Goal: Information Seeking & Learning: Learn about a topic

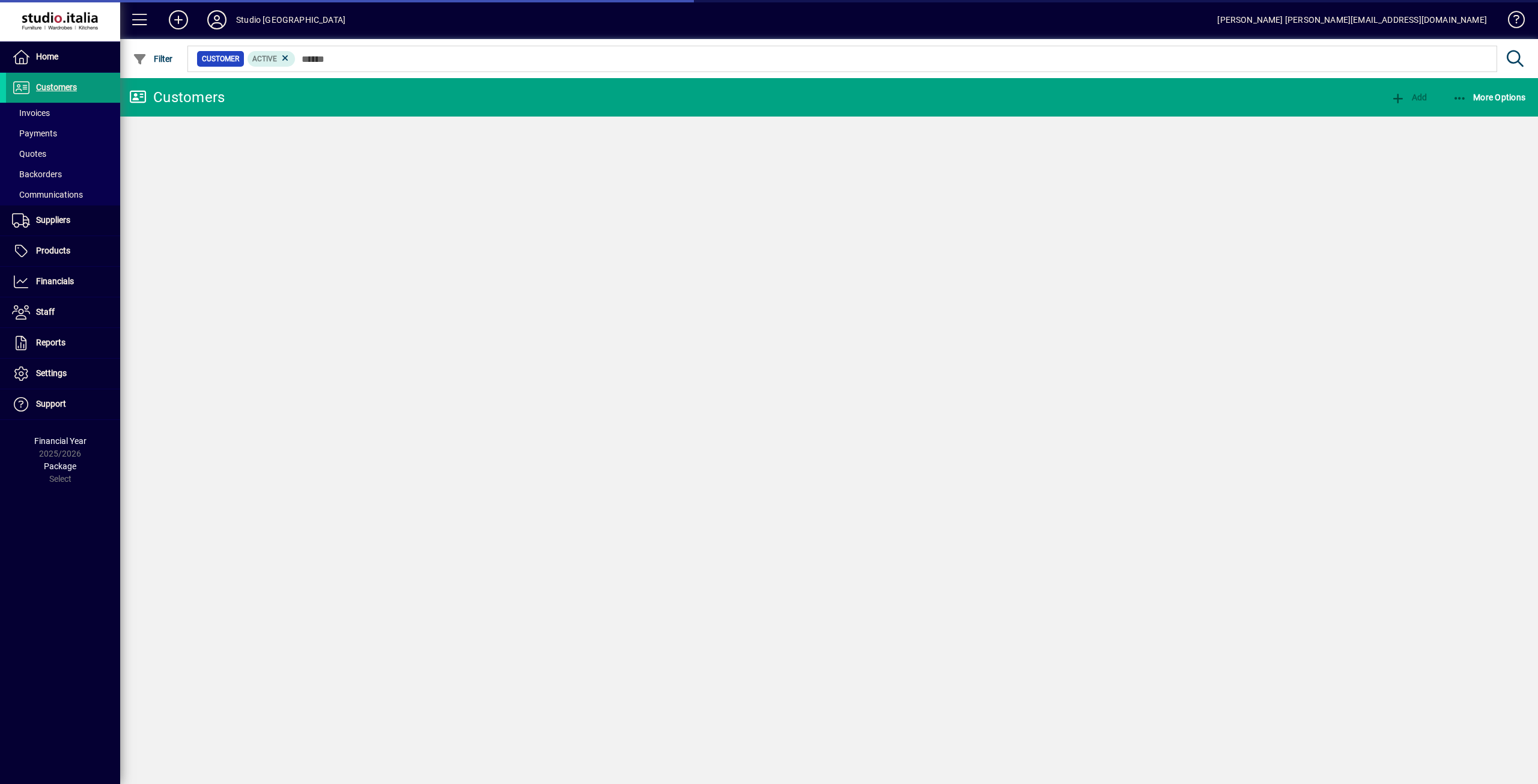
click at [68, 85] on span "Customers" at bounding box center [56, 87] width 41 height 10
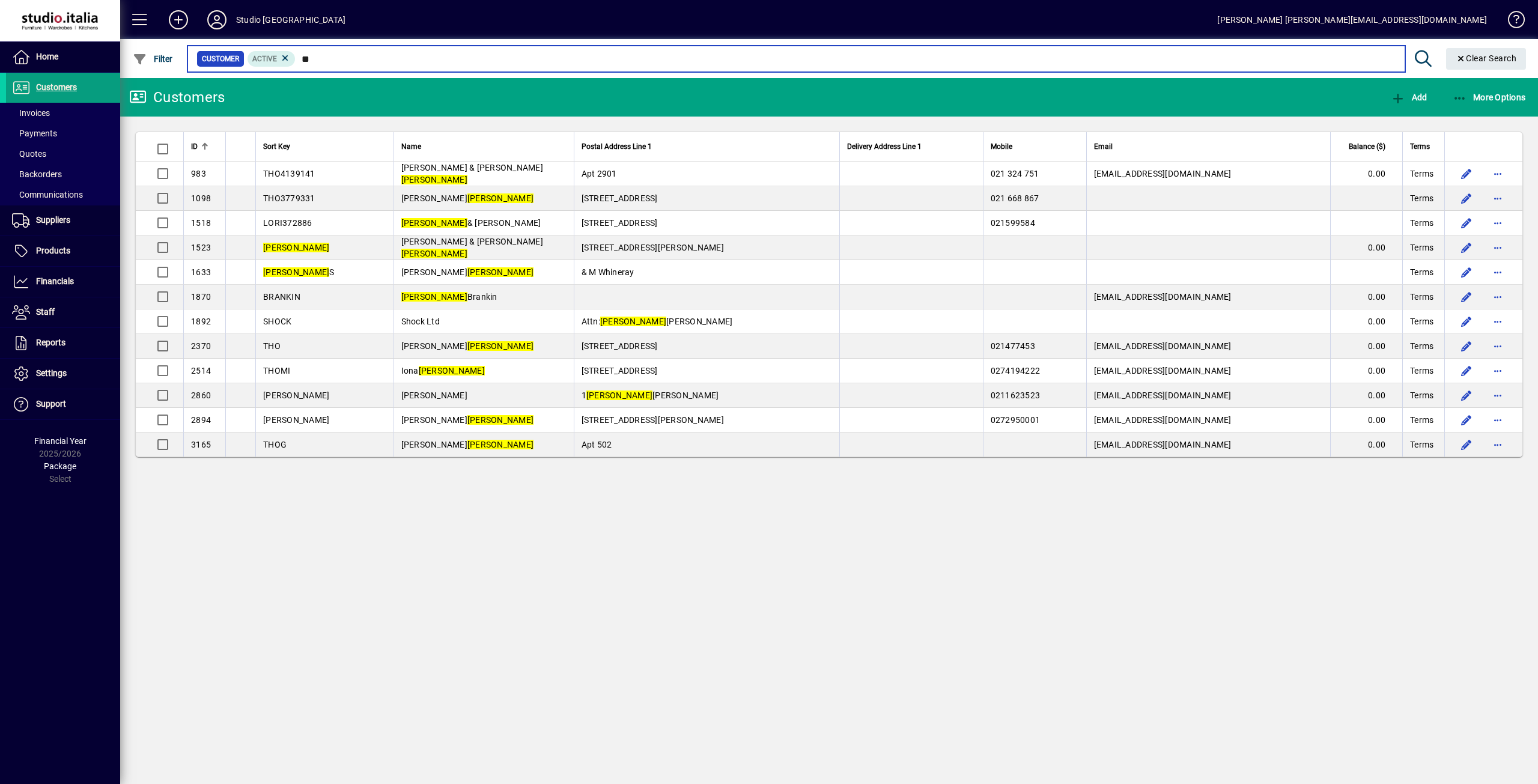
type input "*"
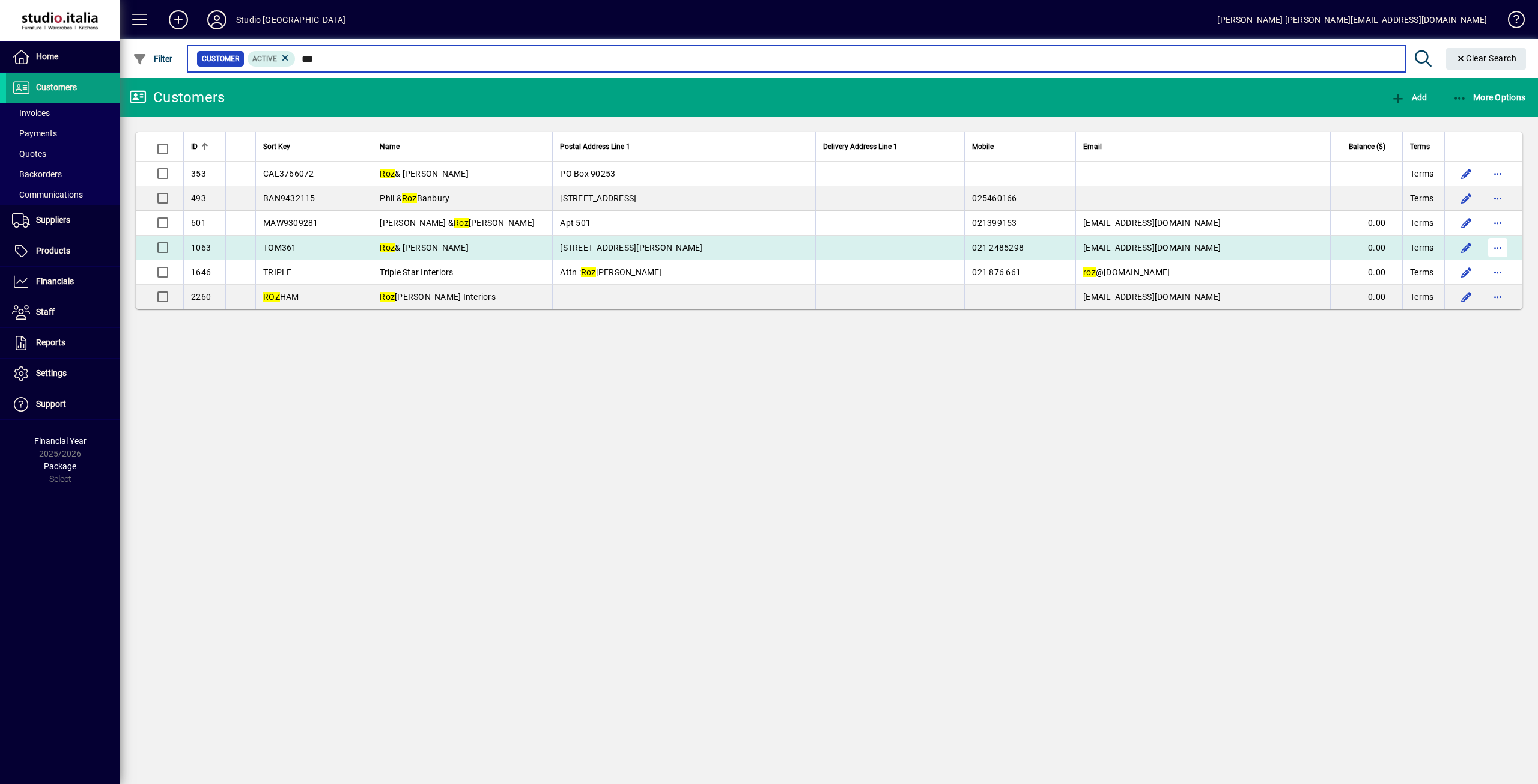
type input "***"
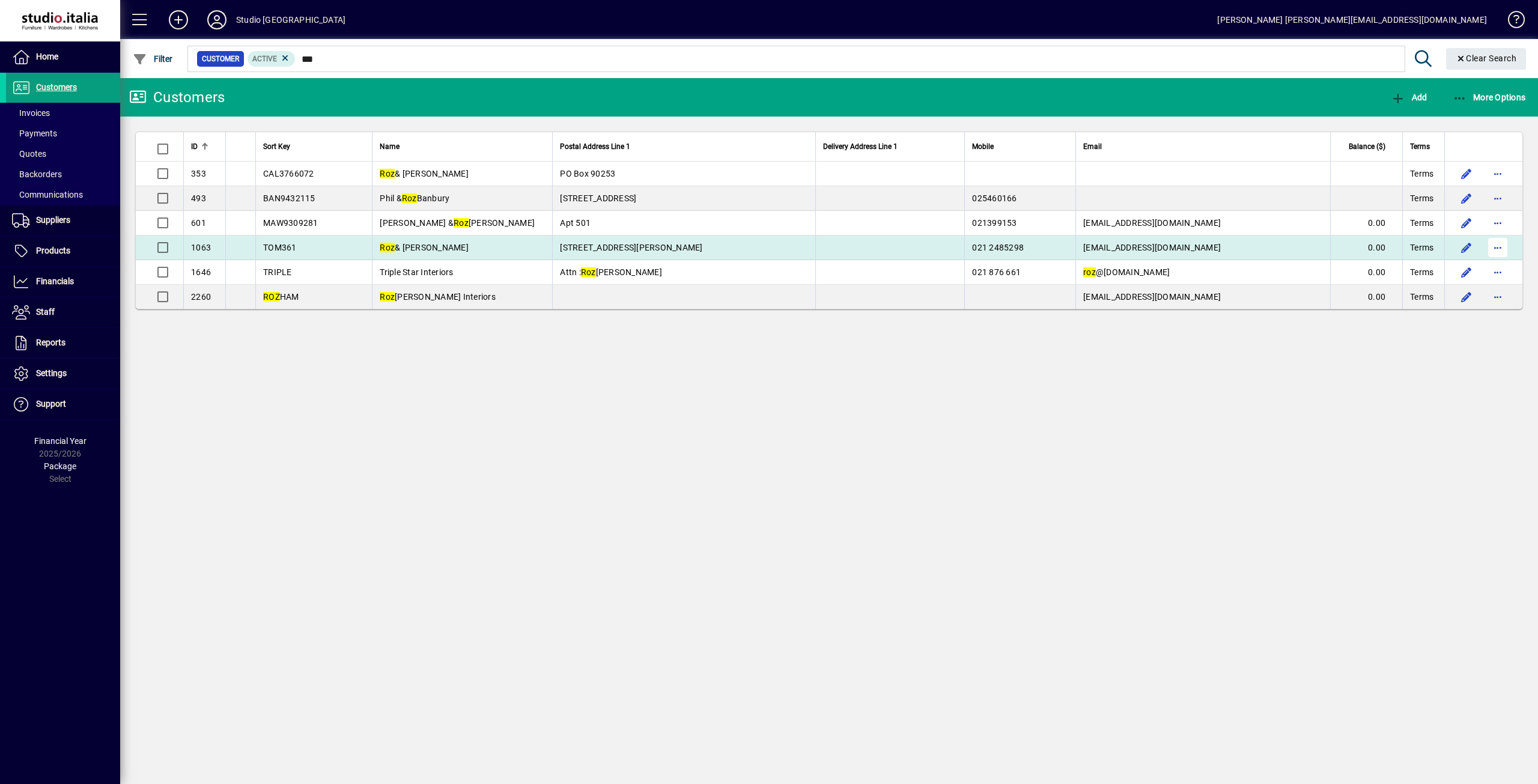
click at [1497, 244] on span "button" at bounding box center [1498, 247] width 29 height 29
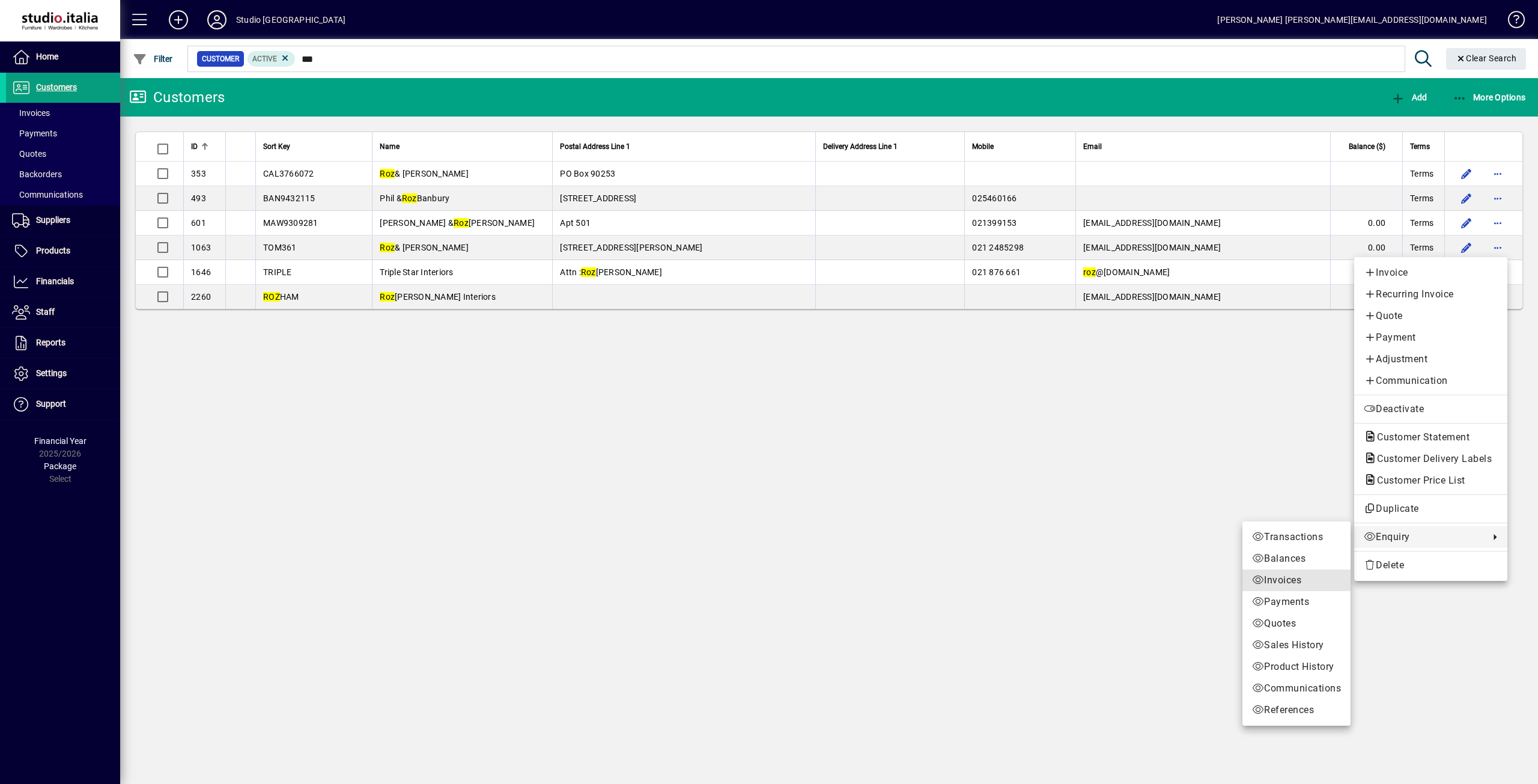
drag, startPoint x: 1287, startPoint y: 581, endPoint x: 1278, endPoint y: 574, distance: 11.4
click at [1287, 581] on span "Invoices" at bounding box center [1296, 580] width 89 height 15
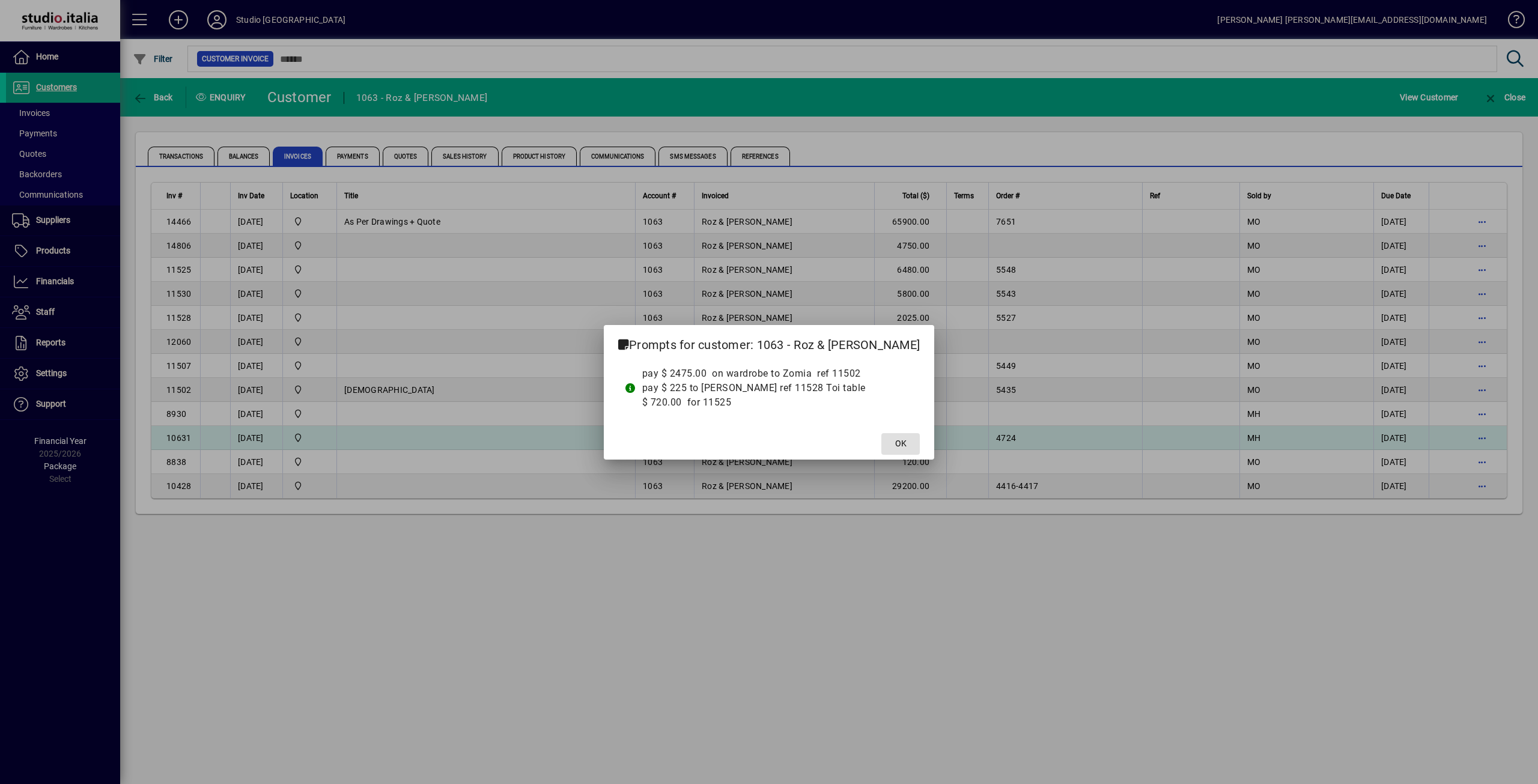
drag, startPoint x: 891, startPoint y: 437, endPoint x: 874, endPoint y: 444, distance: 18.4
click at [895, 437] on span "OK" at bounding box center [901, 444] width 11 height 13
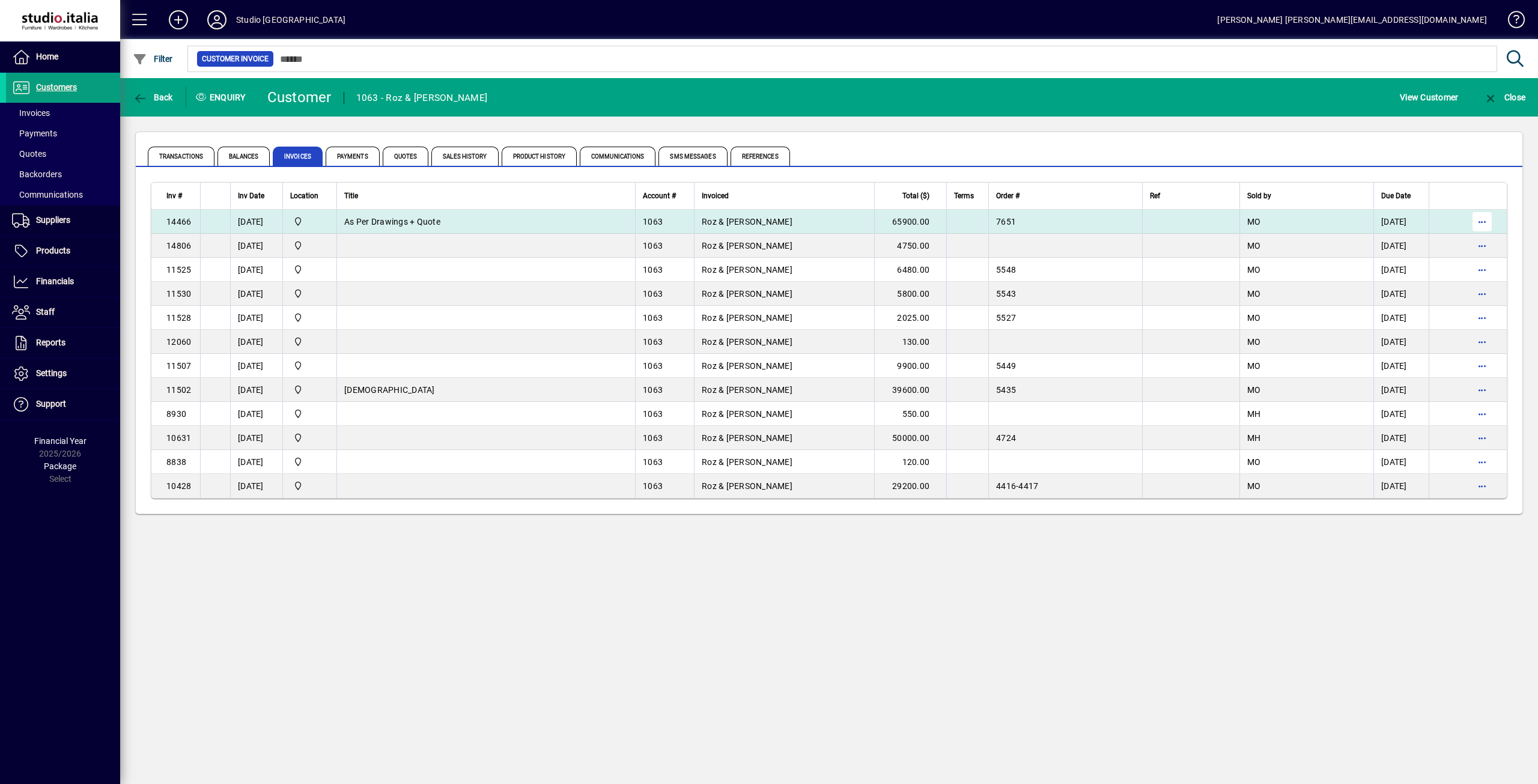
click at [1487, 222] on span "button" at bounding box center [1482, 221] width 29 height 29
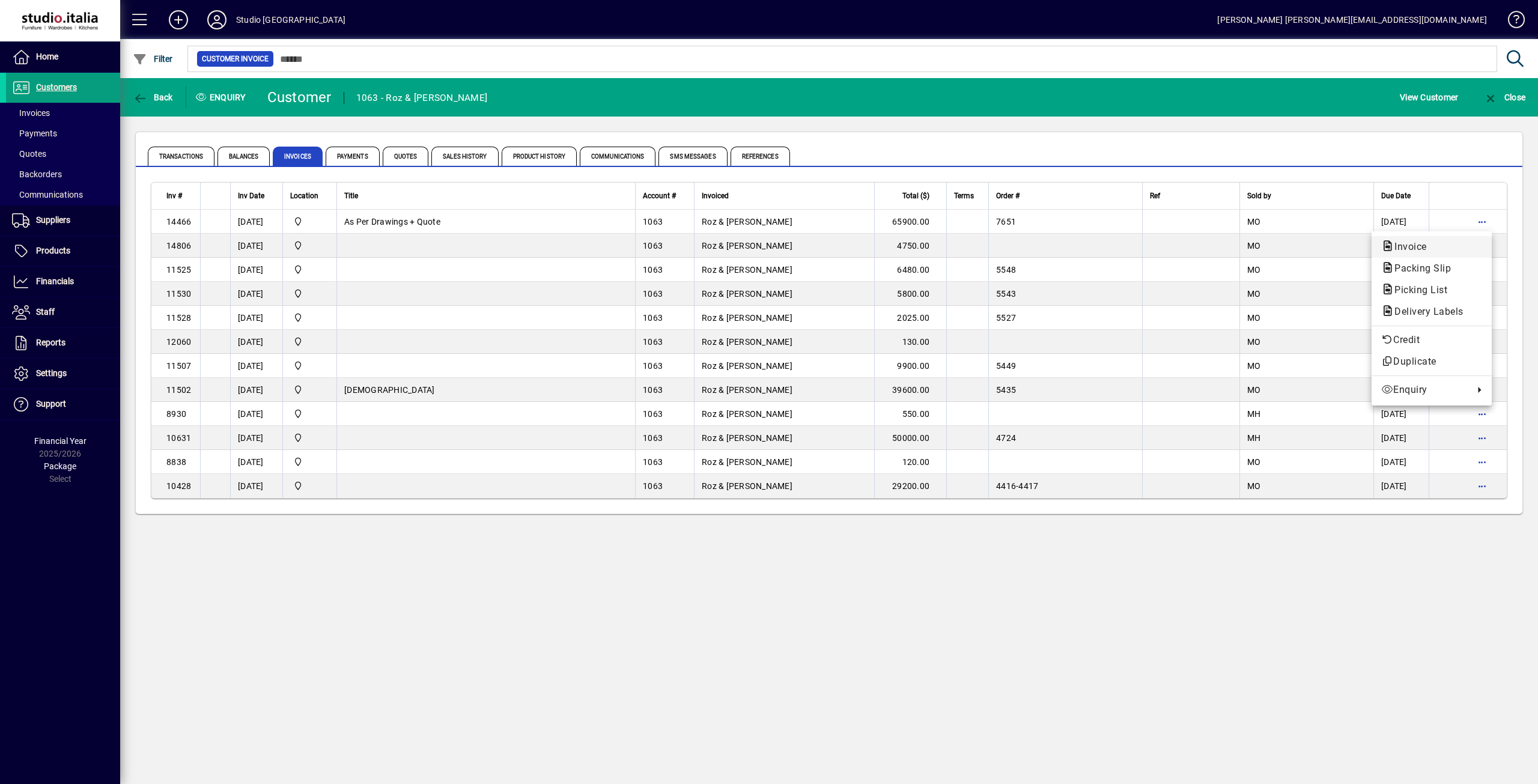
click at [1398, 242] on span "Invoice" at bounding box center [1407, 246] width 52 height 11
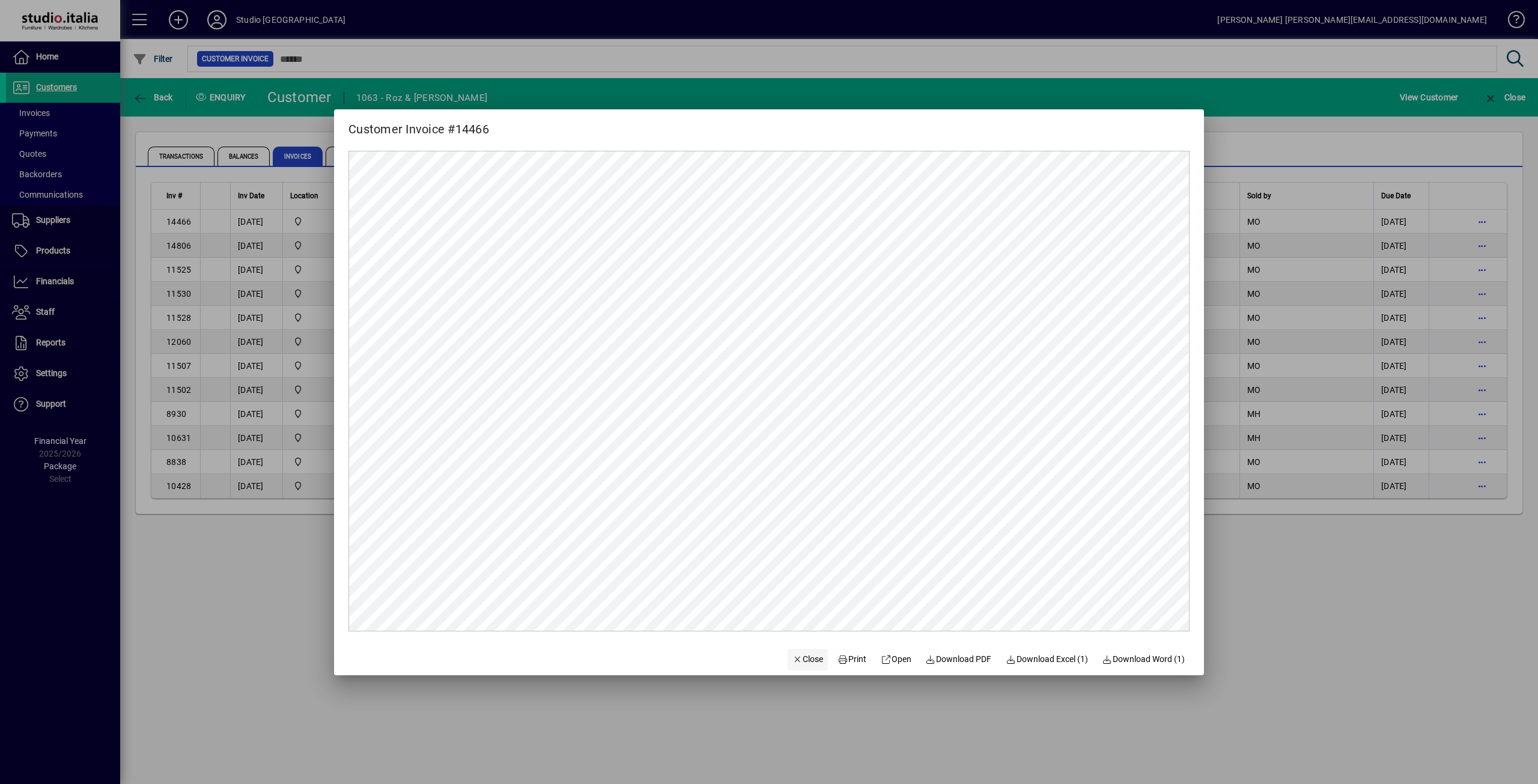
click at [806, 657] on span "Close" at bounding box center [808, 659] width 31 height 13
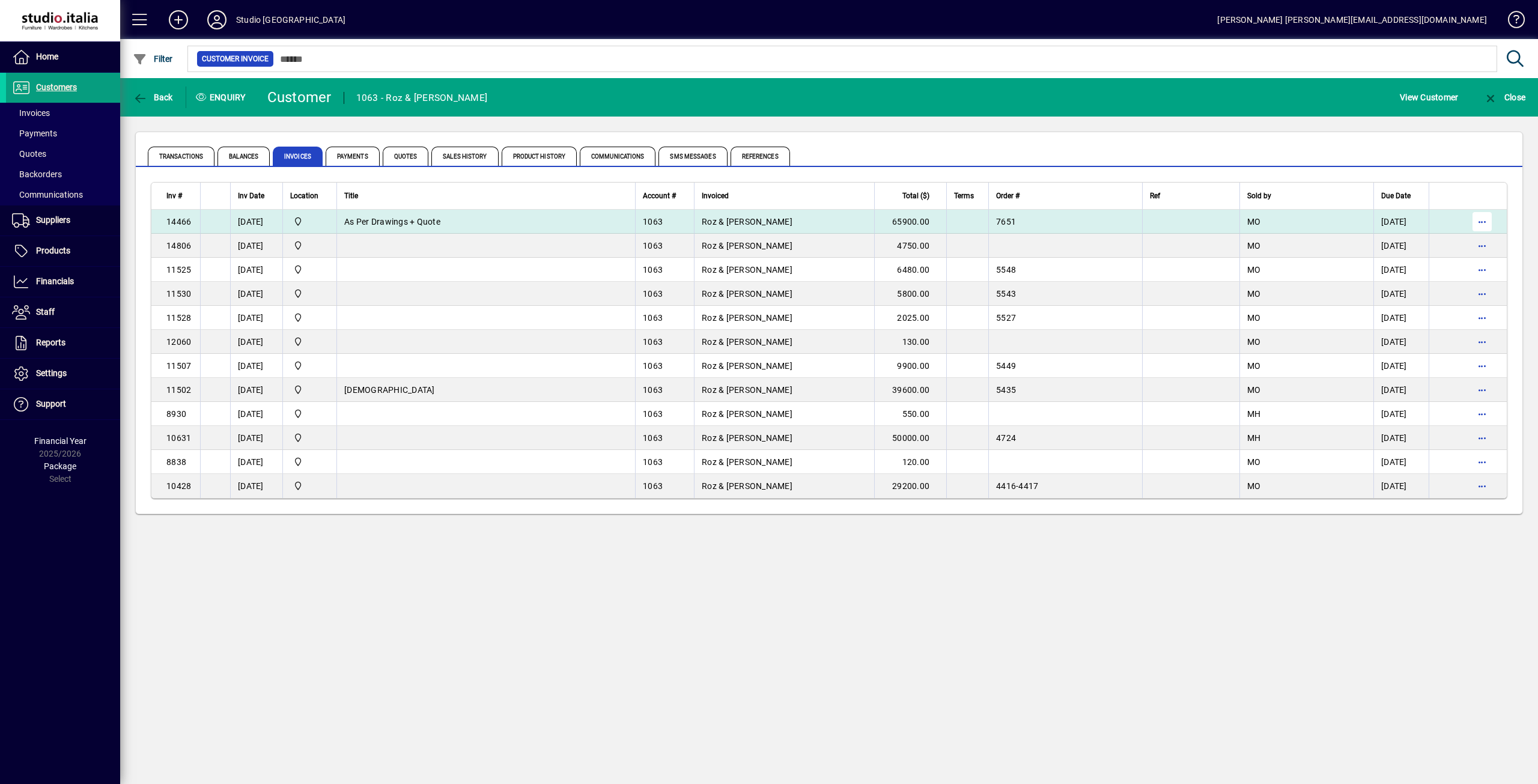
click at [1488, 219] on span "button" at bounding box center [1482, 221] width 29 height 29
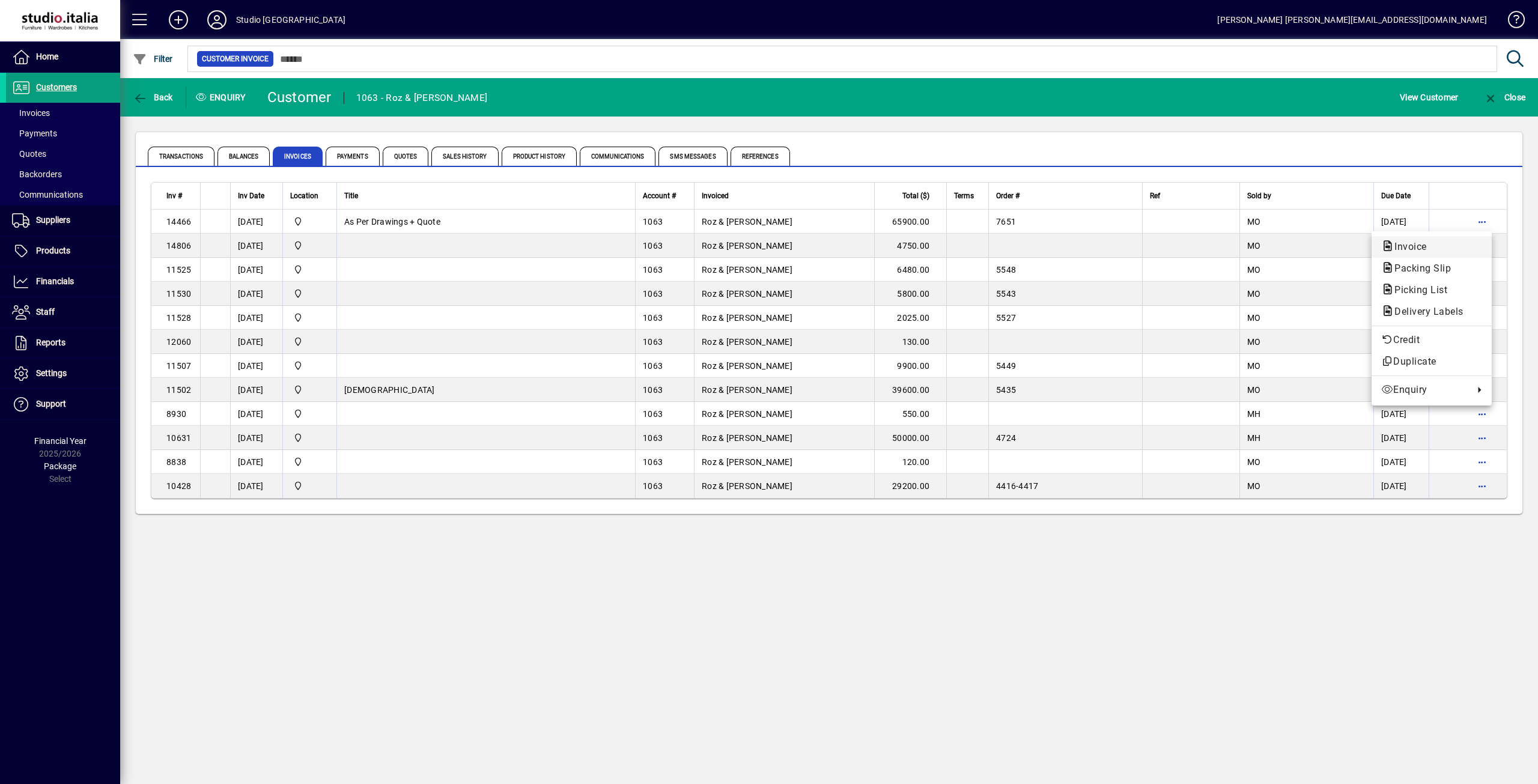
click at [1409, 249] on span "Invoice" at bounding box center [1407, 246] width 52 height 11
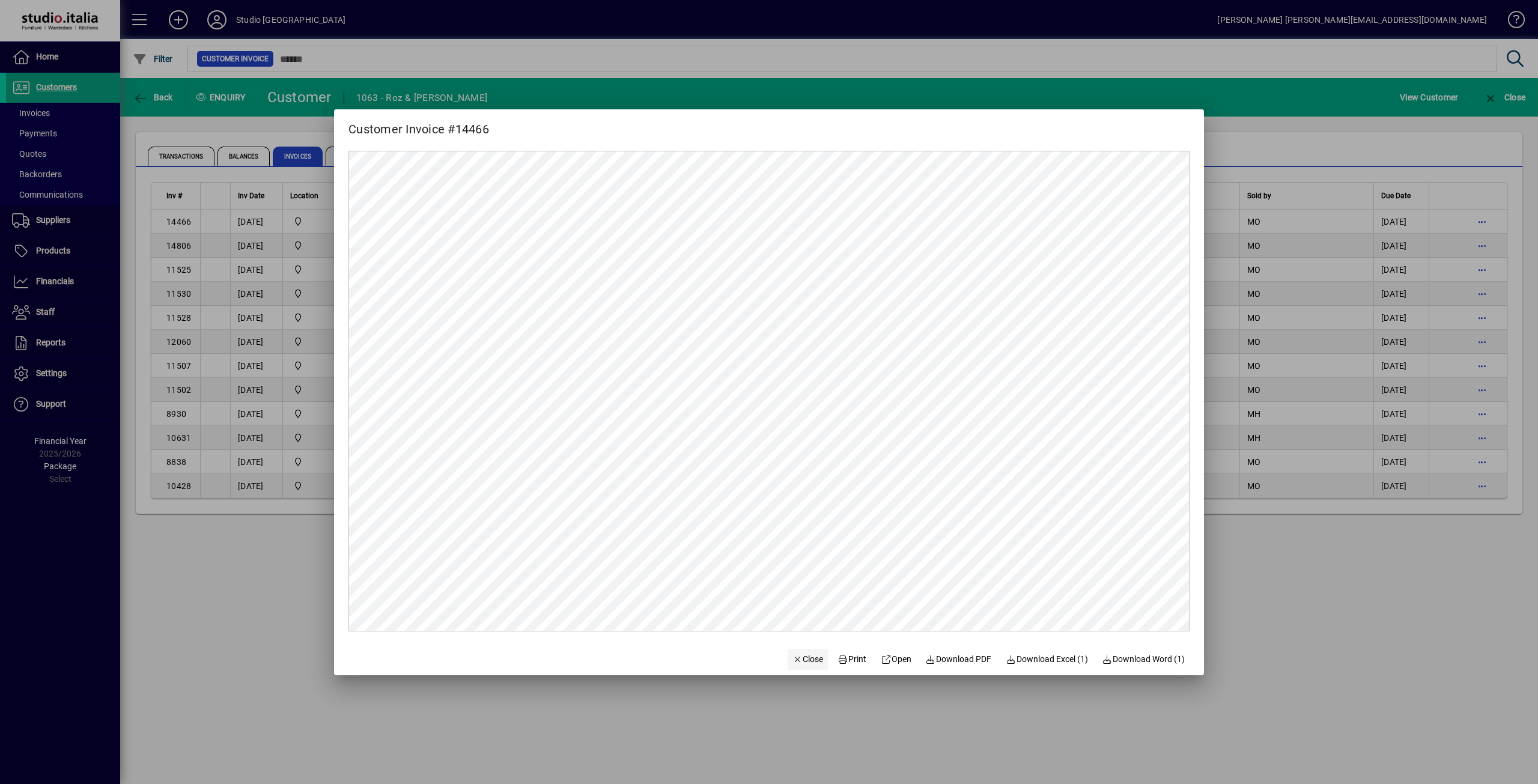
click at [805, 658] on span "Close" at bounding box center [808, 659] width 31 height 13
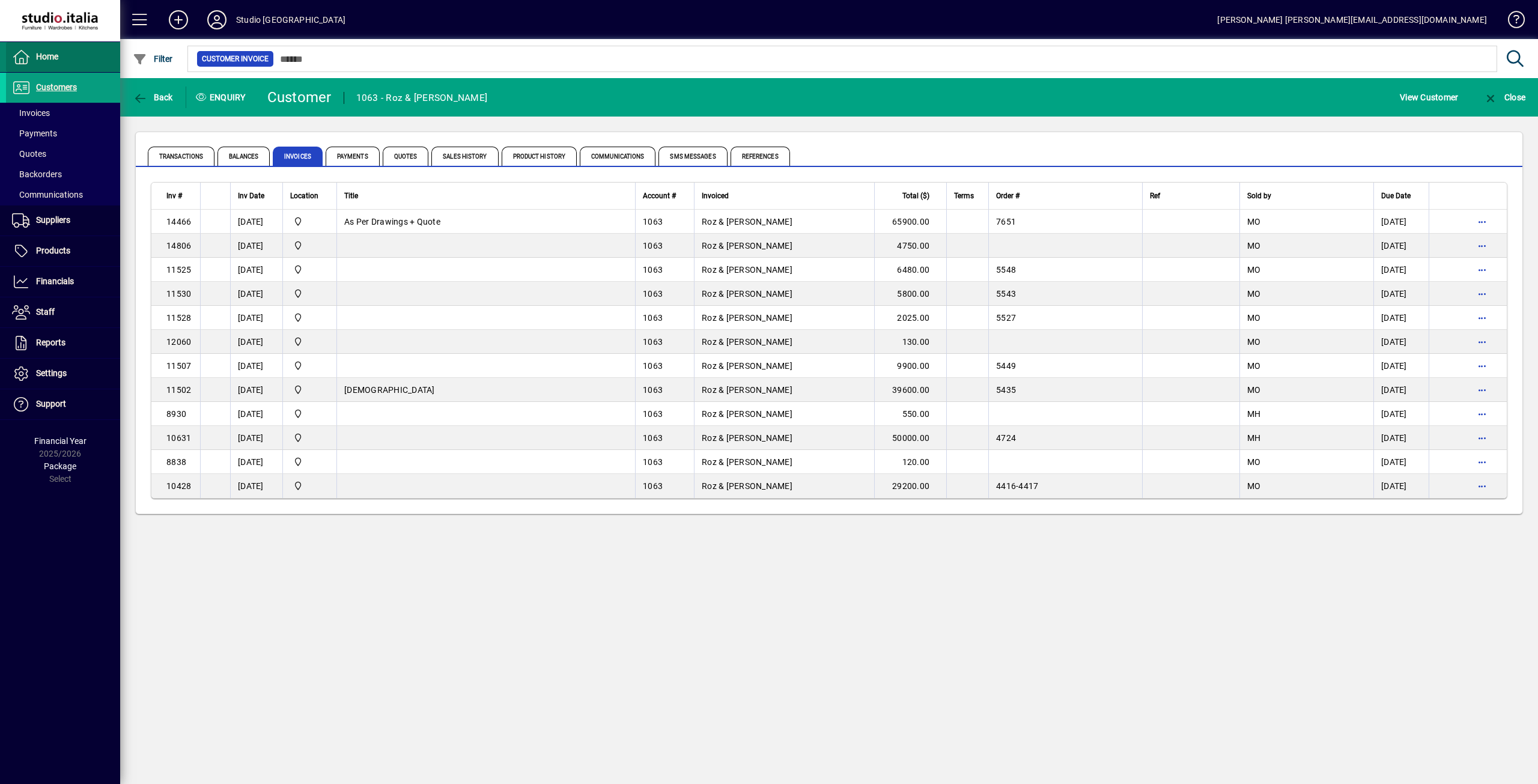
click at [31, 55] on span "Home" at bounding box center [32, 57] width 52 height 15
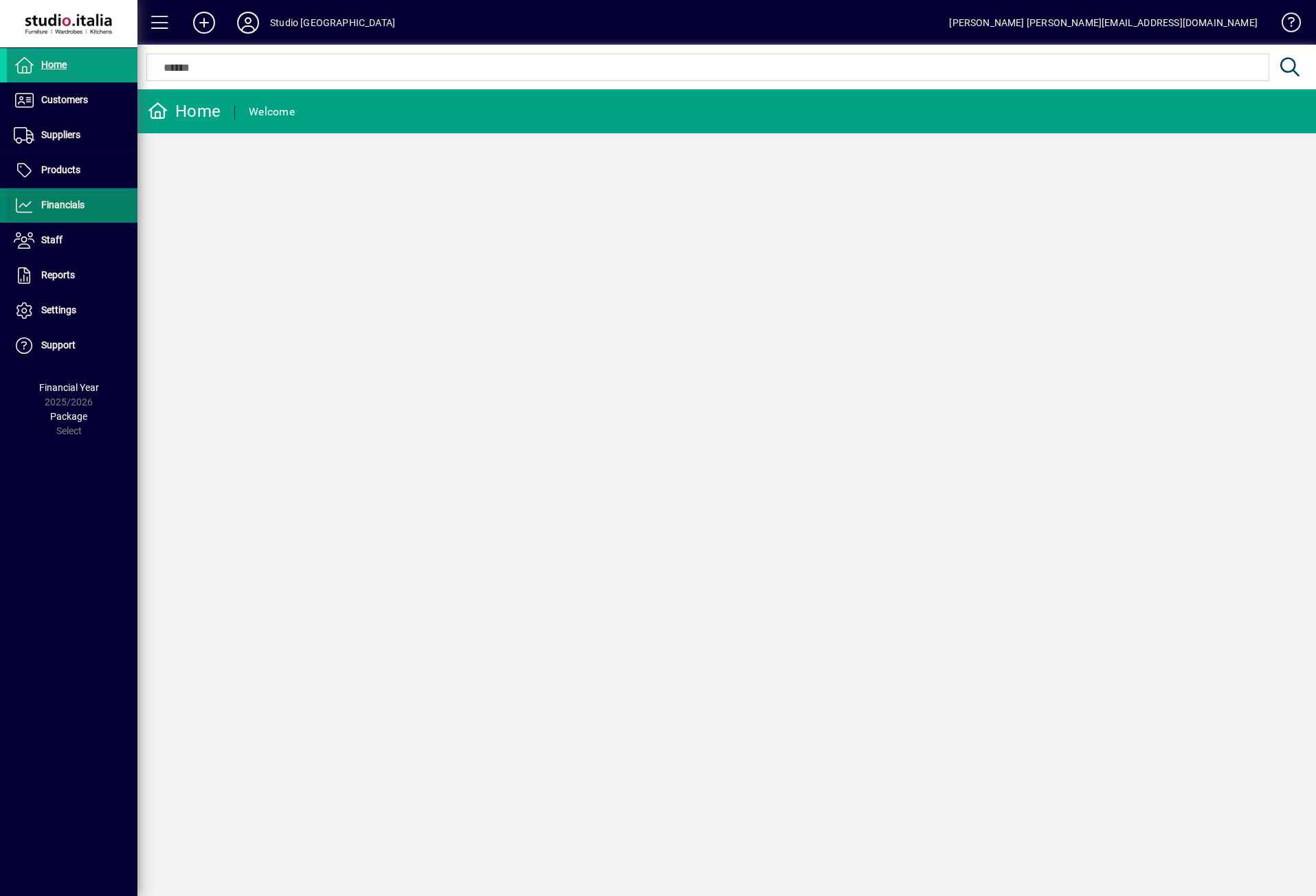
click at [70, 200] on span "Financials" at bounding box center [63, 205] width 43 height 11
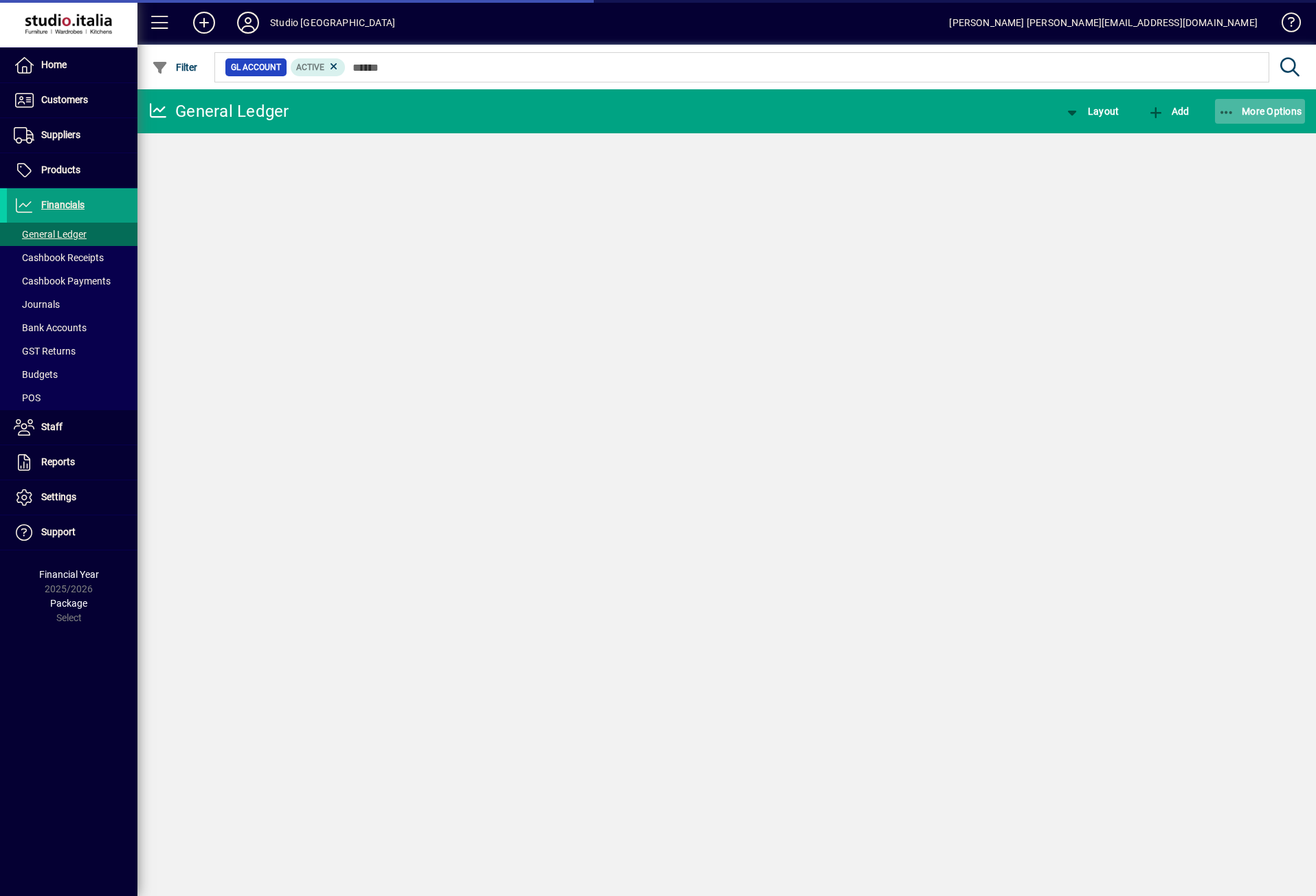
click at [1251, 108] on span "More Options" at bounding box center [1259, 112] width 84 height 11
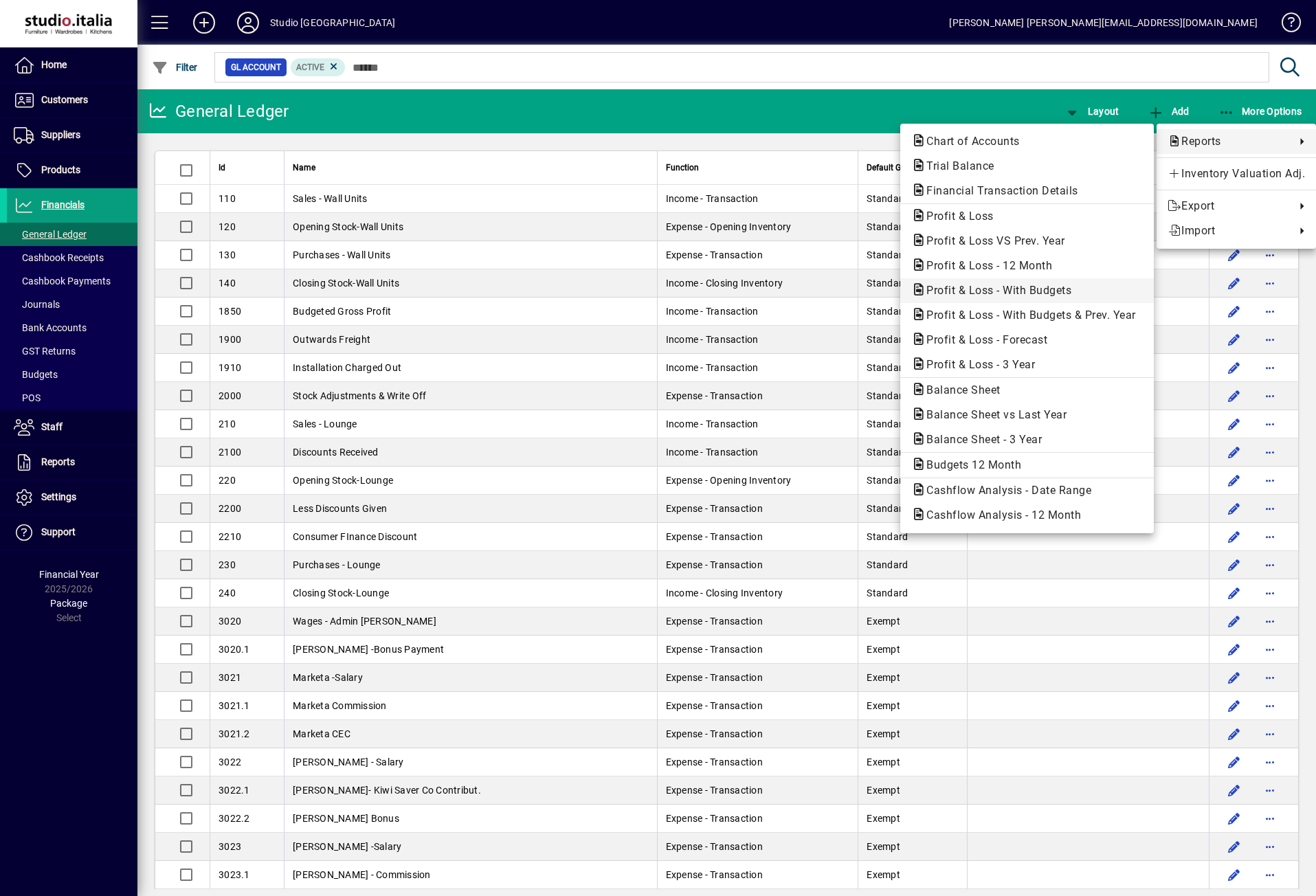
click at [1007, 285] on span "Profit & Loss - With Budgets" at bounding box center [995, 290] width 167 height 13
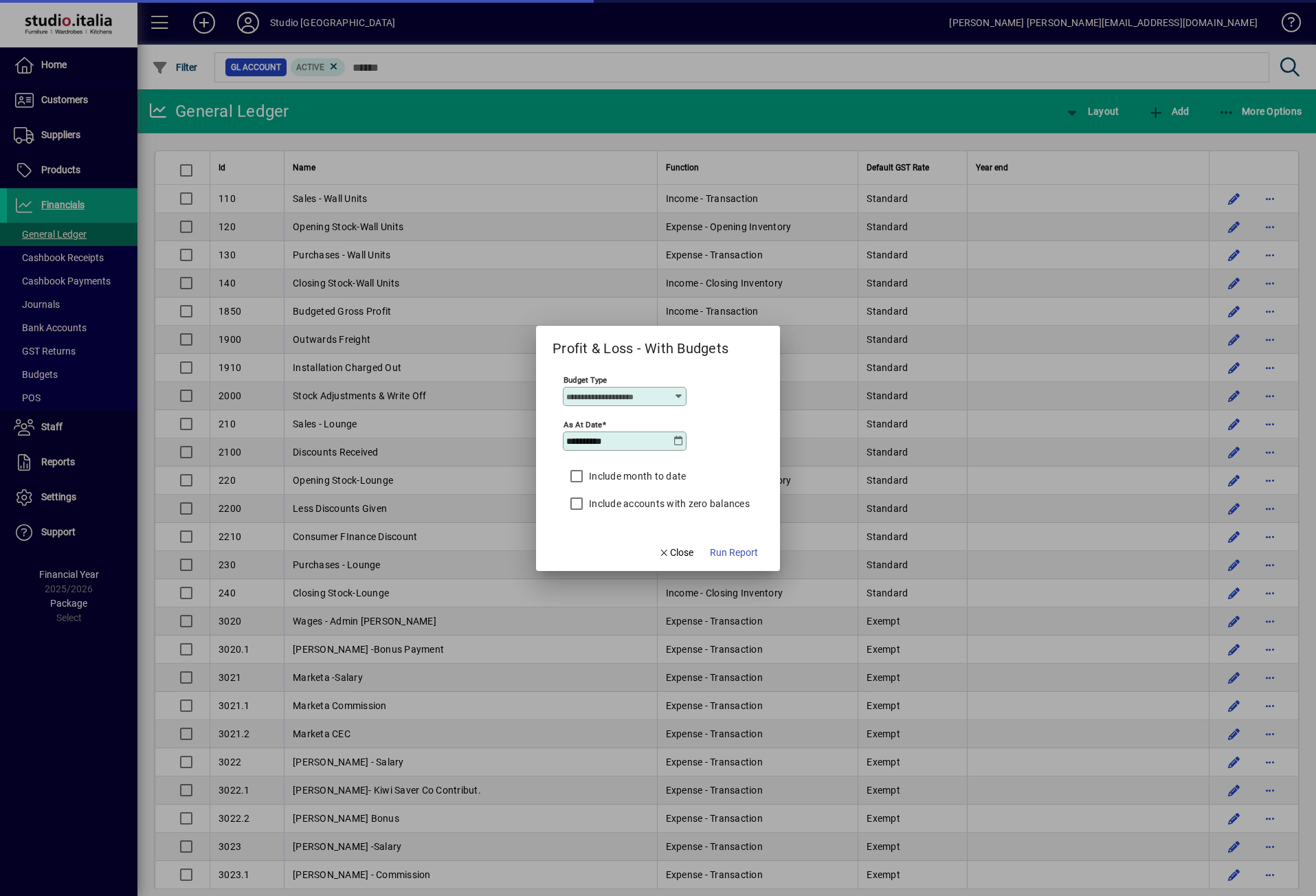
type input "****"
click at [680, 441] on icon at bounding box center [679, 441] width 11 height 11
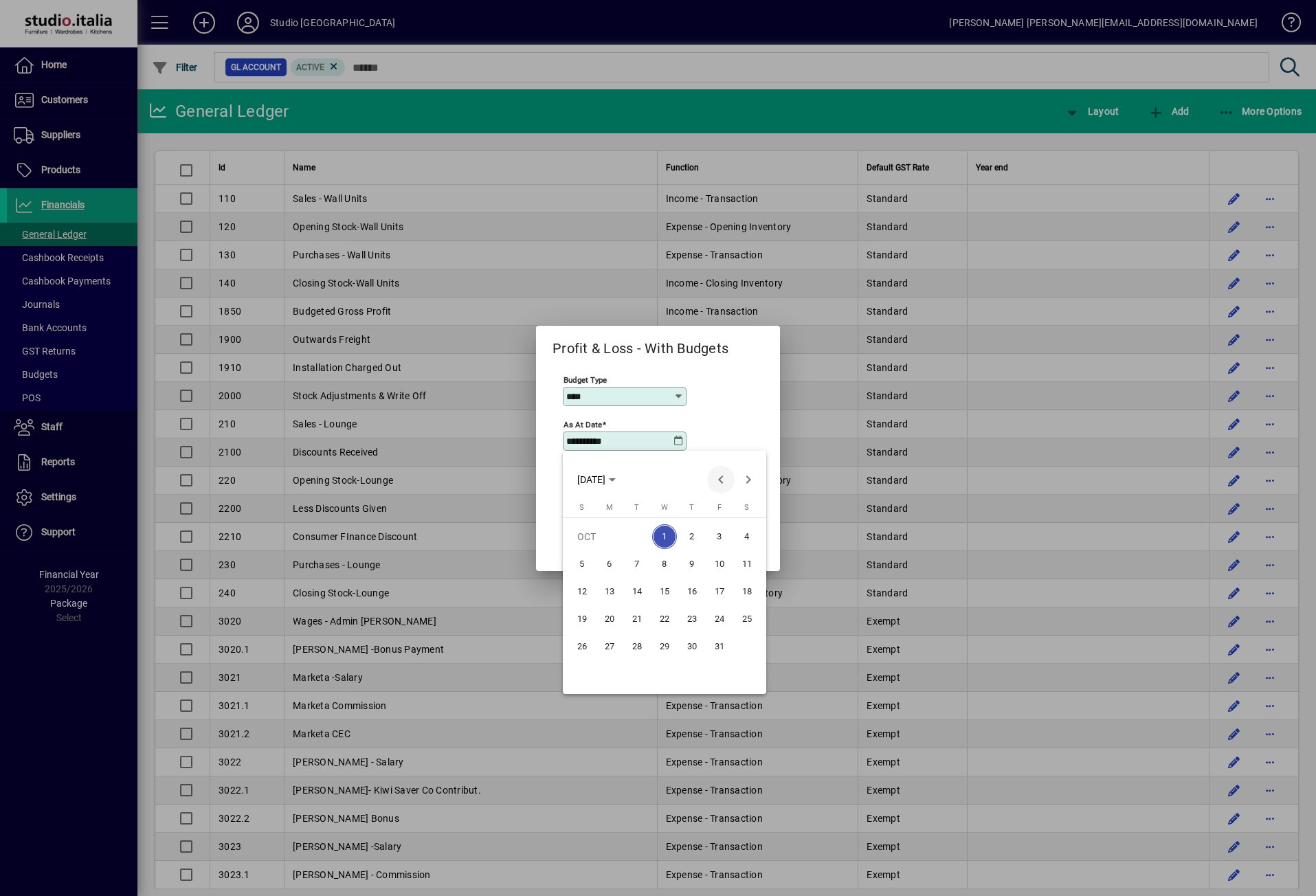
click at [717, 482] on span "Previous month" at bounding box center [721, 479] width 28 height 28
click at [586, 674] on span "31" at bounding box center [582, 674] width 25 height 25
type input "**********"
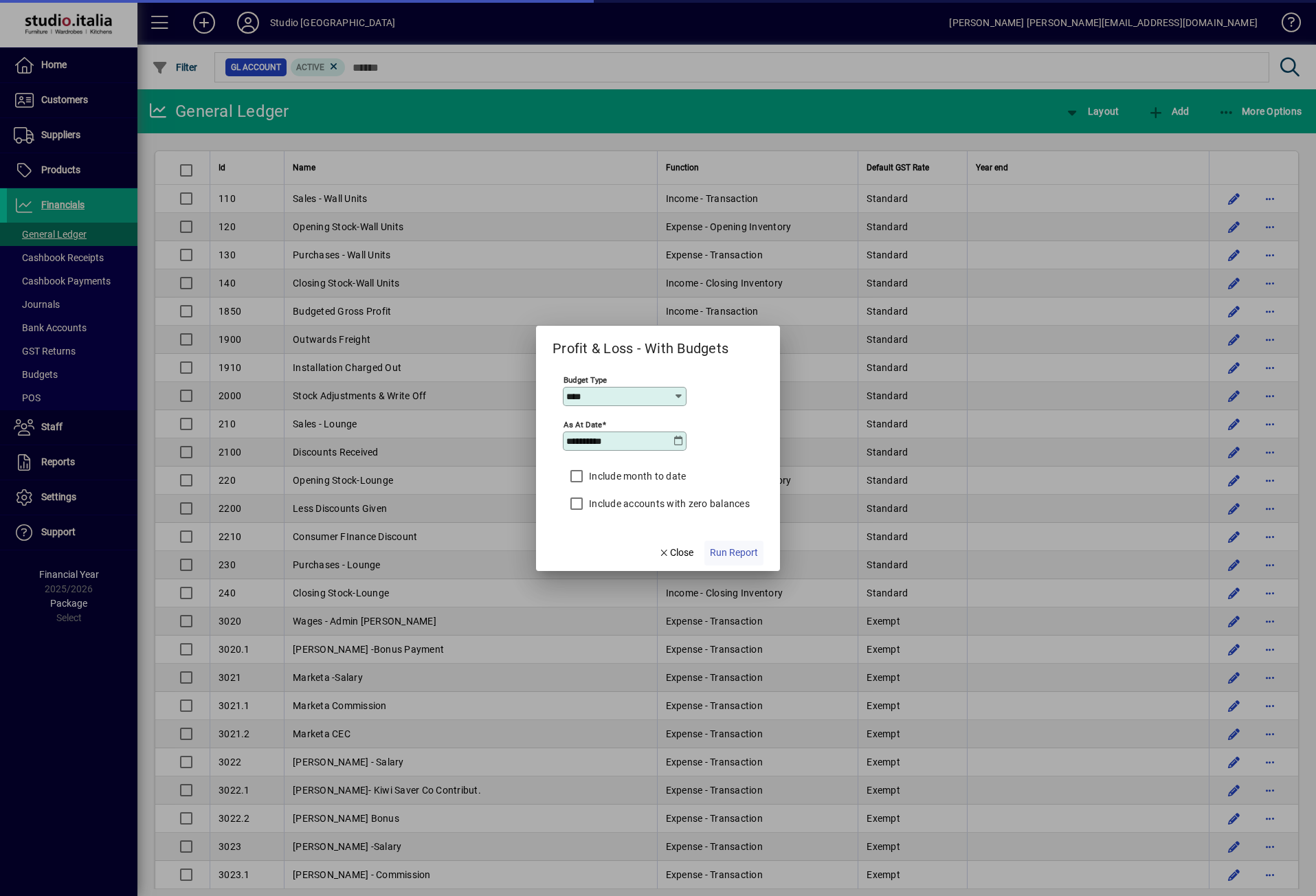
click at [738, 551] on span "Run Report" at bounding box center [734, 553] width 48 height 14
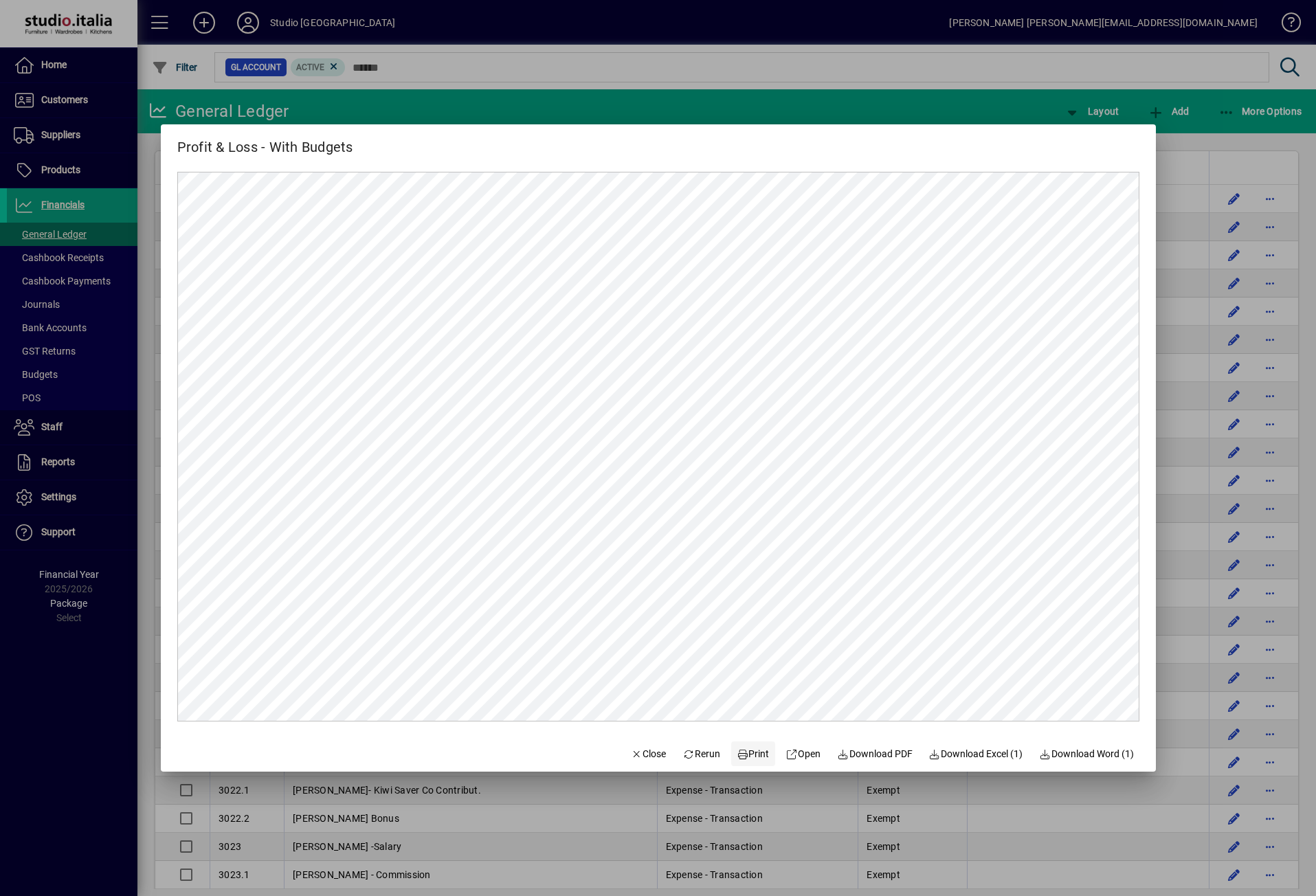
click at [749, 754] on span "Print" at bounding box center [753, 754] width 33 height 14
click at [631, 757] on span "Close" at bounding box center [648, 754] width 36 height 14
